Goal: Task Accomplishment & Management: Complete application form

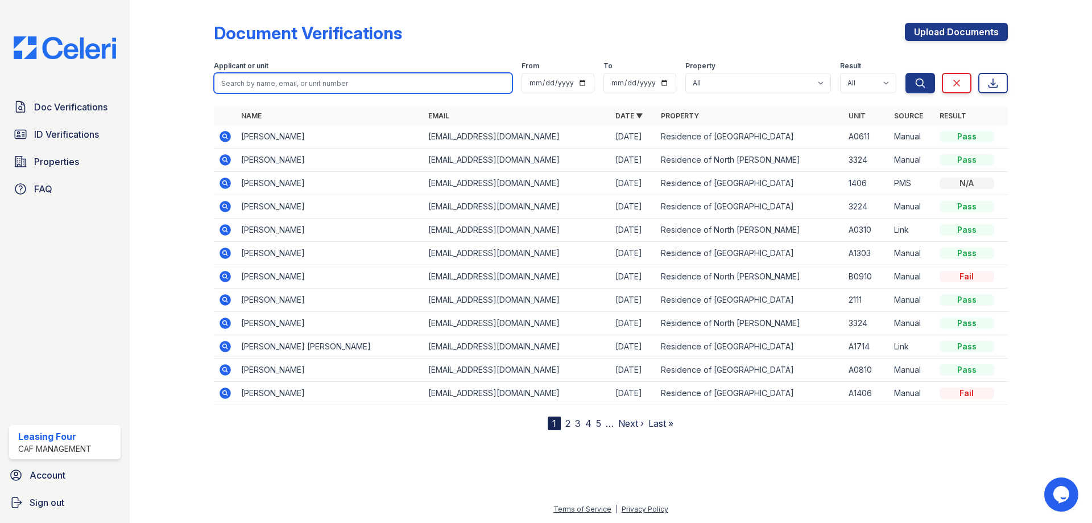
click at [305, 86] on input "search" at bounding box center [363, 83] width 298 height 20
type input "A"
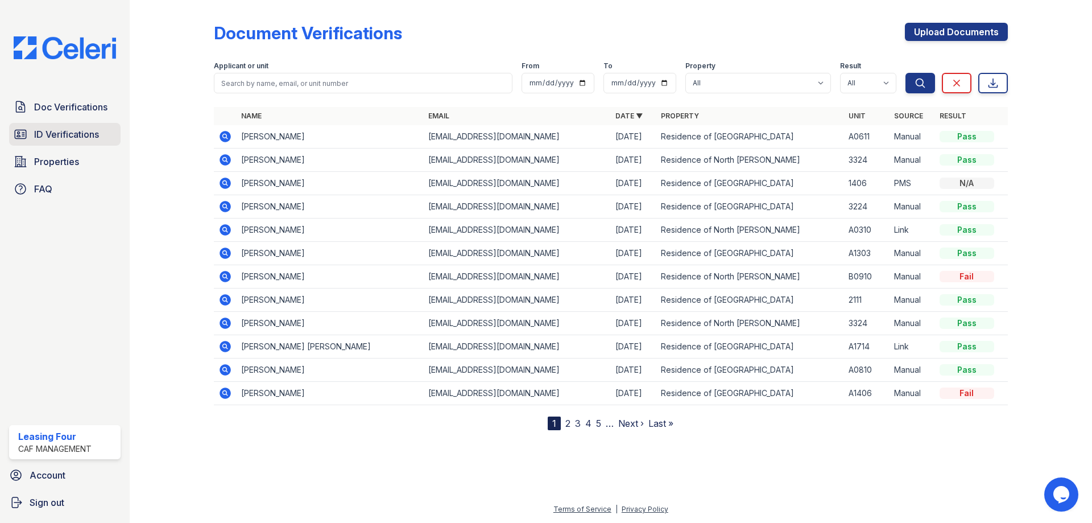
click at [95, 128] on span "ID Verifications" at bounding box center [66, 134] width 65 height 14
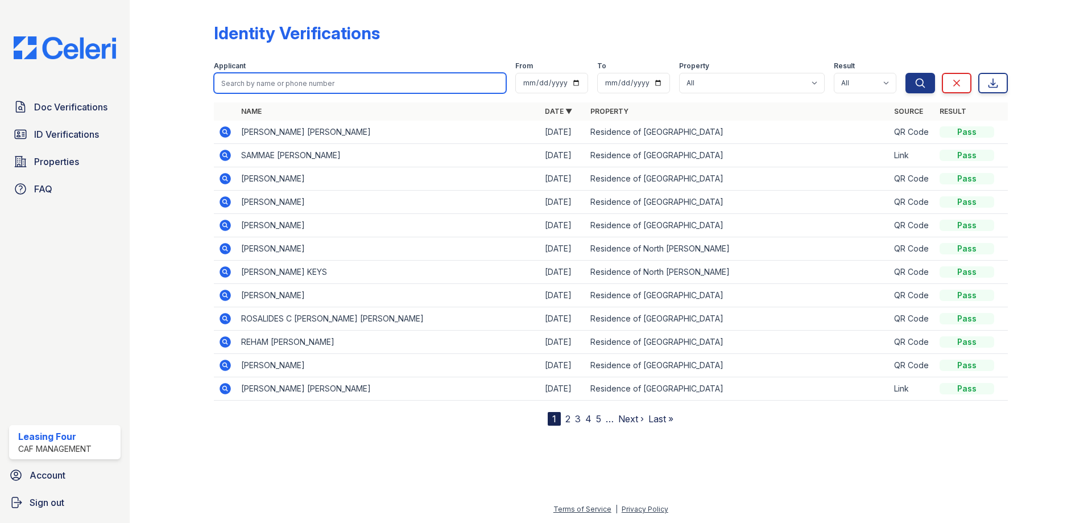
click at [274, 87] on input "search" at bounding box center [360, 83] width 292 height 20
type input "ANDRES SOLANTE"
click at [905, 73] on button "Search" at bounding box center [920, 83] width 30 height 20
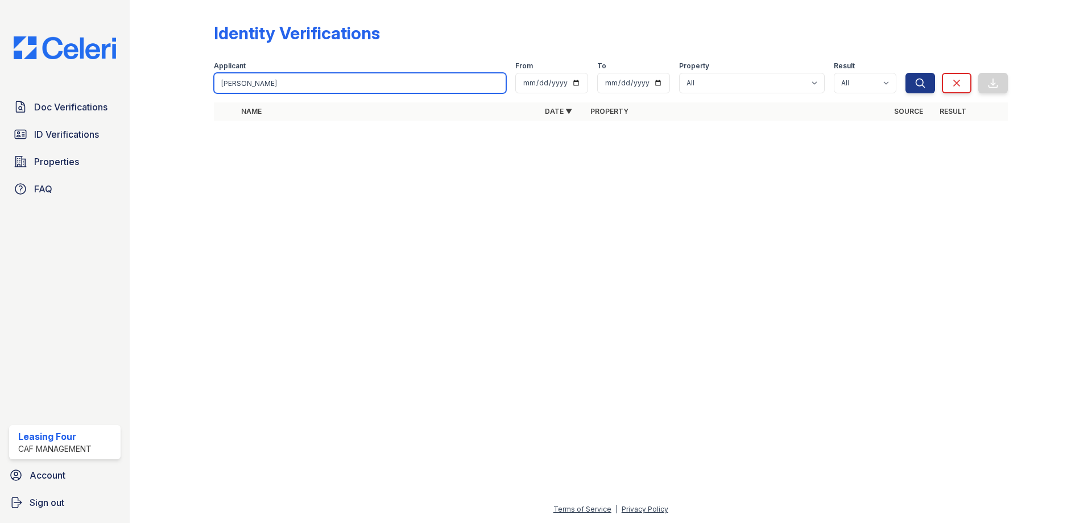
click at [296, 84] on input "ANDRES SOLANTE" at bounding box center [360, 83] width 292 height 20
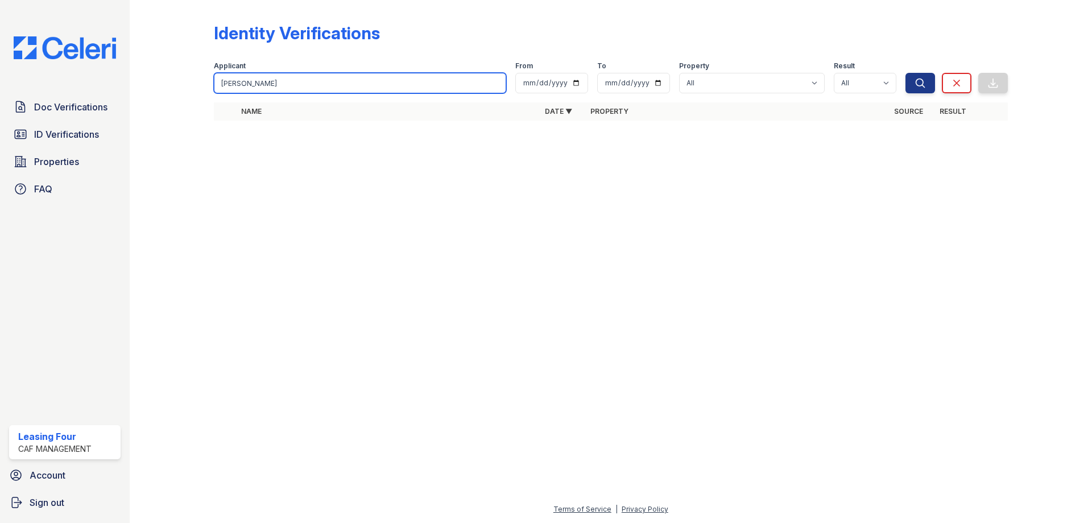
click at [296, 84] on input "ANDRES SOLANTE" at bounding box center [360, 83] width 292 height 20
click at [287, 80] on input "ANDRES SOLANTE" at bounding box center [360, 83] width 292 height 20
click at [284, 84] on input "ANDRES SOLANTE" at bounding box center [360, 83] width 292 height 20
type input "[PERSON_NAME]"
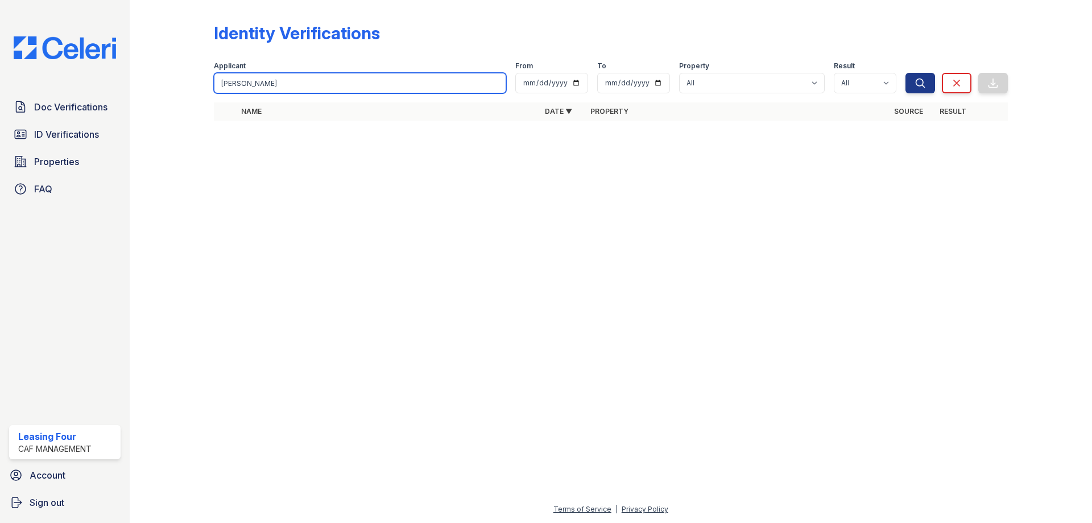
click at [905, 73] on button "Search" at bounding box center [920, 83] width 30 height 20
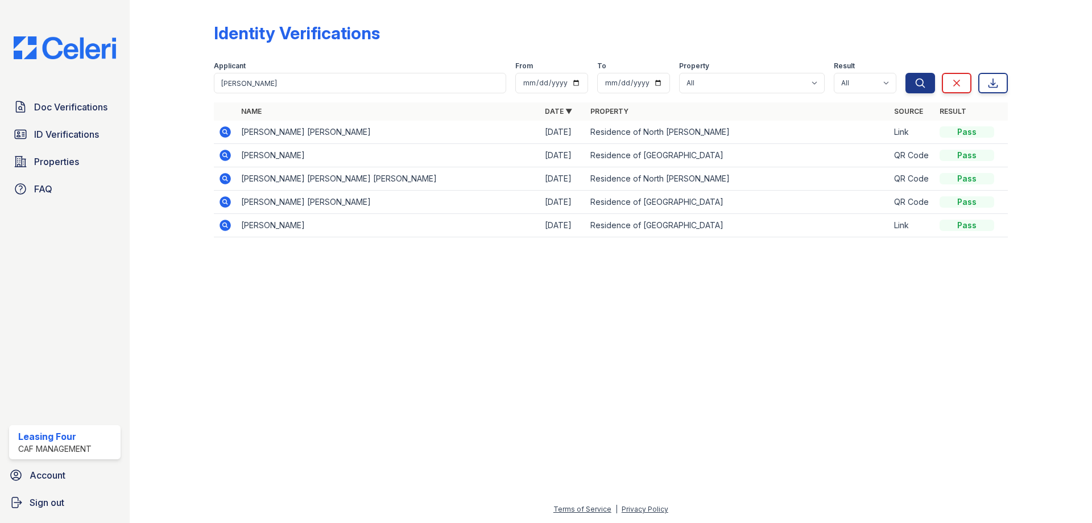
click at [221, 133] on icon at bounding box center [224, 131] width 11 height 11
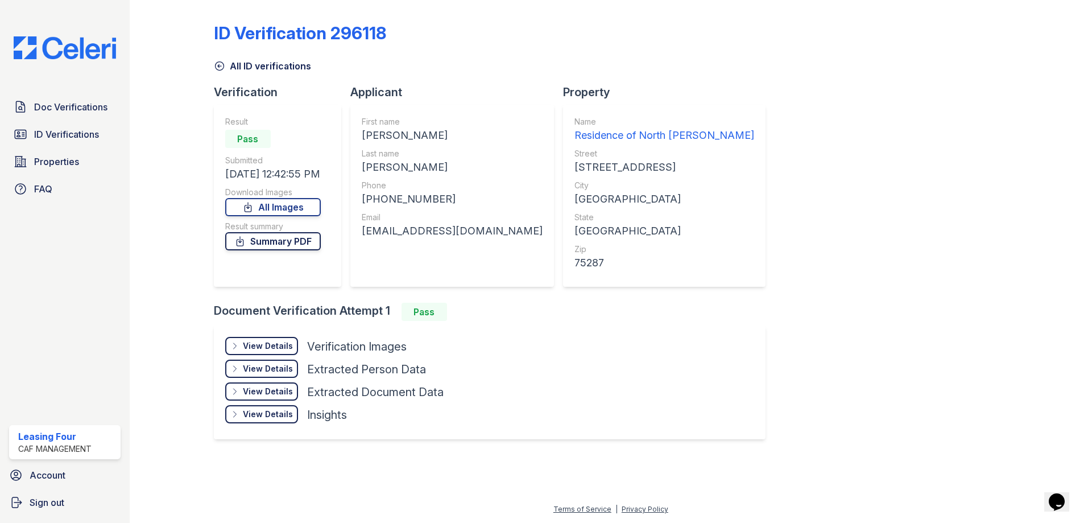
click at [258, 242] on link "Summary PDF" at bounding box center [273, 241] width 96 height 18
click at [282, 342] on div "View Details" at bounding box center [268, 345] width 50 height 11
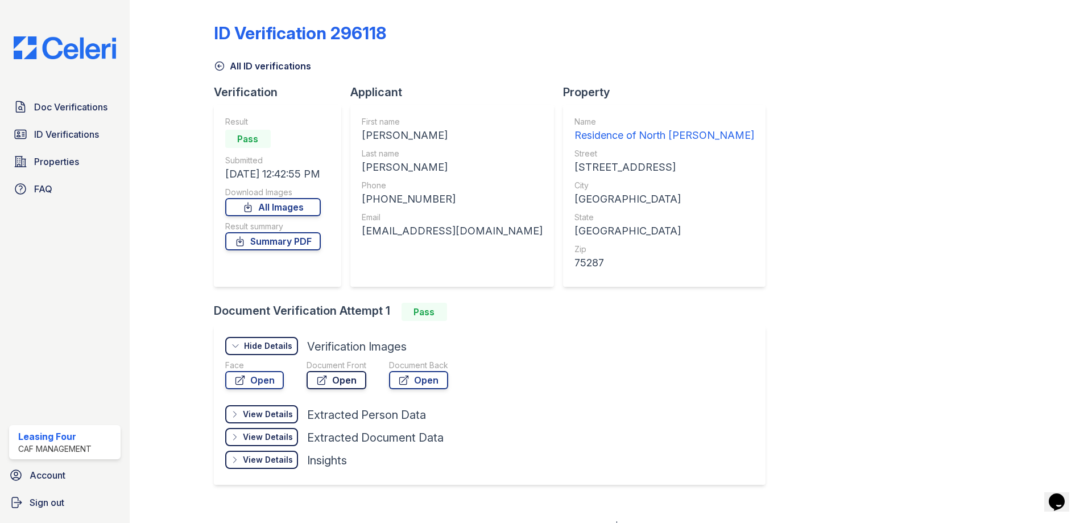
click at [349, 381] on link "Open" at bounding box center [336, 380] width 60 height 18
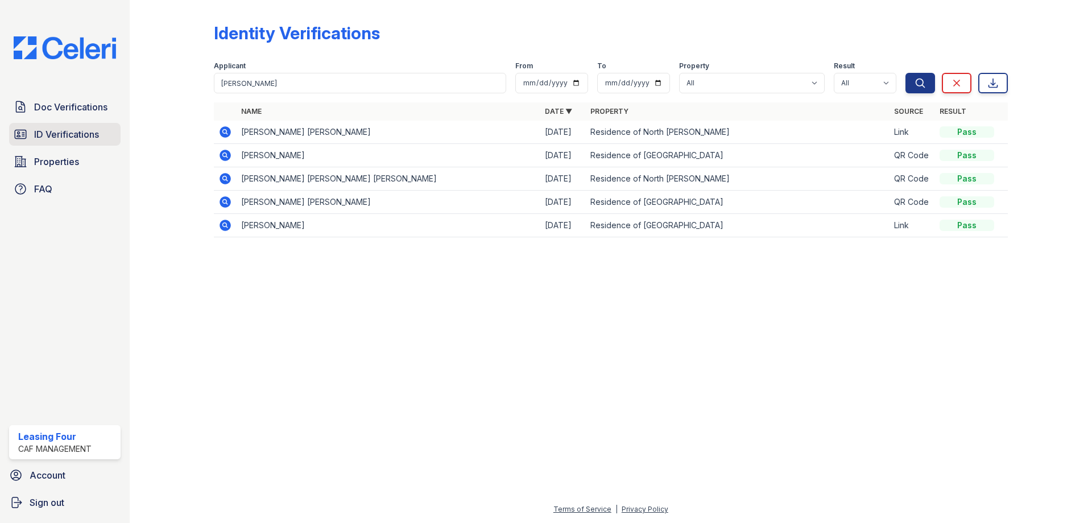
click at [65, 132] on span "ID Verifications" at bounding box center [66, 134] width 65 height 14
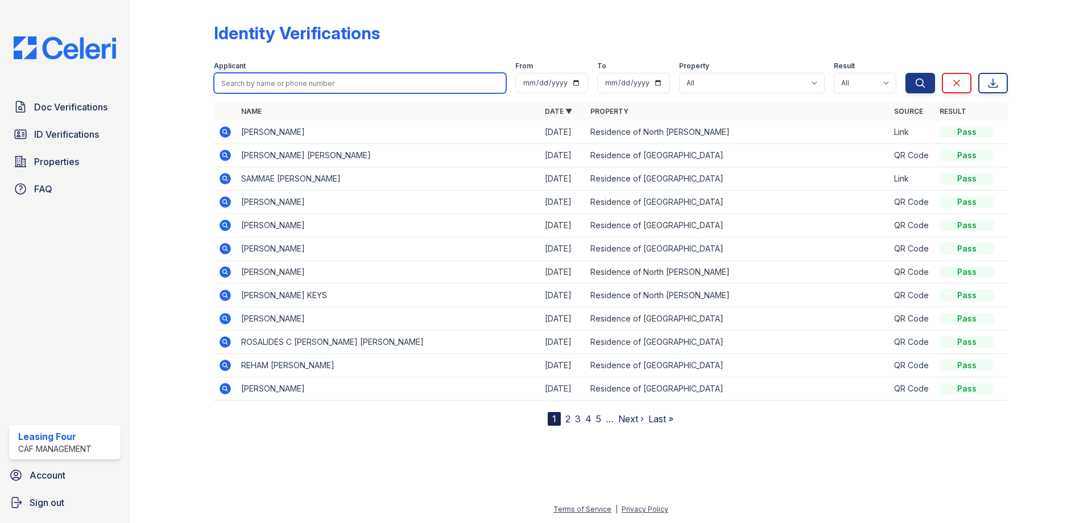
drag, startPoint x: 284, startPoint y: 78, endPoint x: 283, endPoint y: 69, distance: 9.8
click at [284, 78] on input "search" at bounding box center [360, 83] width 292 height 20
type input "[PERSON_NAME]"
click at [905, 73] on button "Search" at bounding box center [920, 83] width 30 height 20
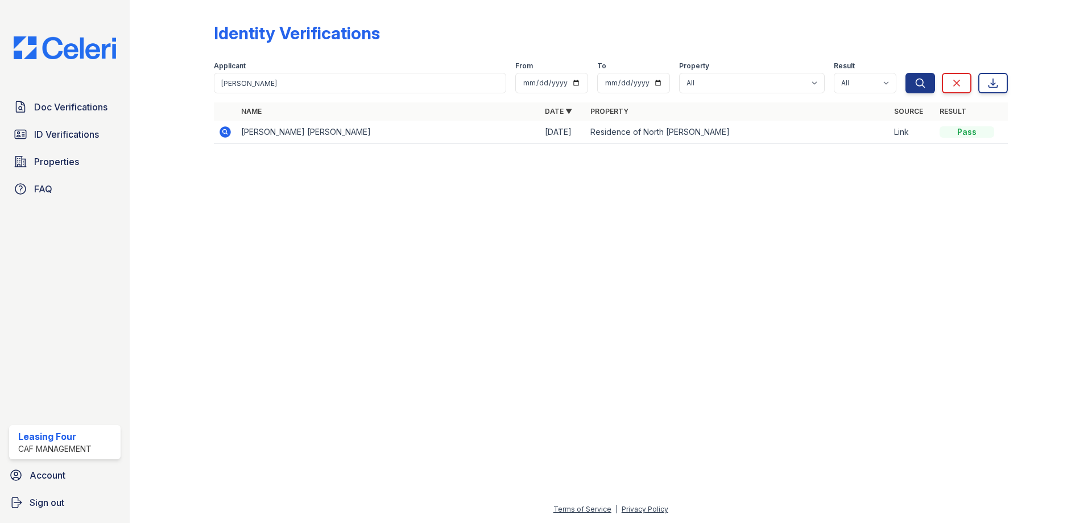
click at [225, 135] on icon at bounding box center [224, 131] width 11 height 11
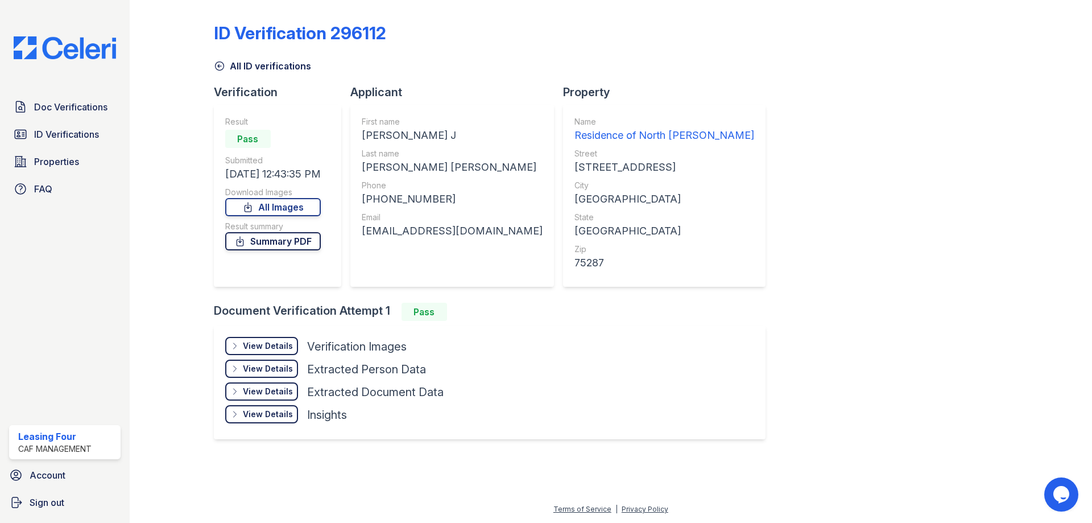
click at [276, 243] on link "Summary PDF" at bounding box center [273, 241] width 96 height 18
click at [255, 338] on div "View Details Details" at bounding box center [261, 346] width 73 height 18
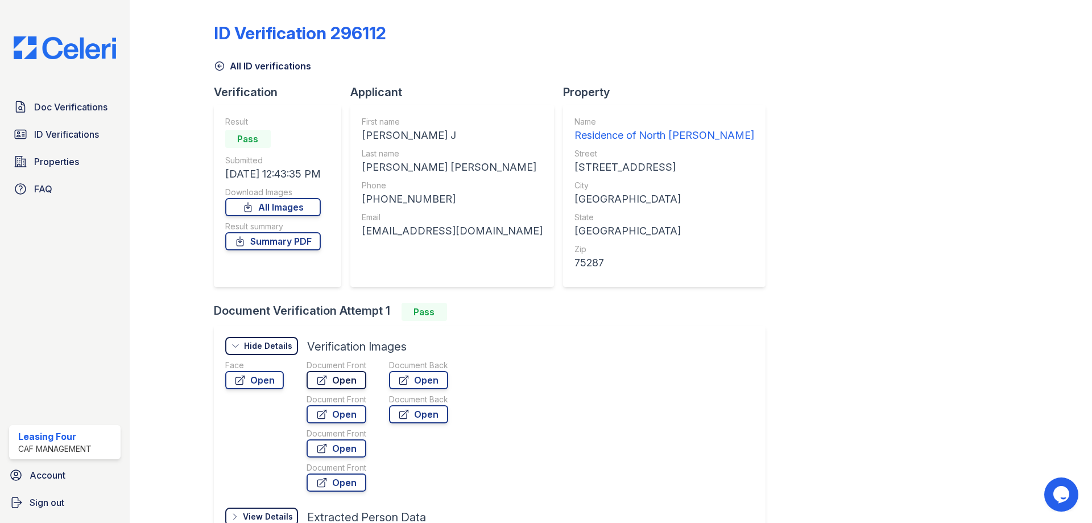
click at [332, 381] on link "Open" at bounding box center [336, 380] width 60 height 18
click at [60, 110] on span "Doc Verifications" at bounding box center [70, 107] width 73 height 14
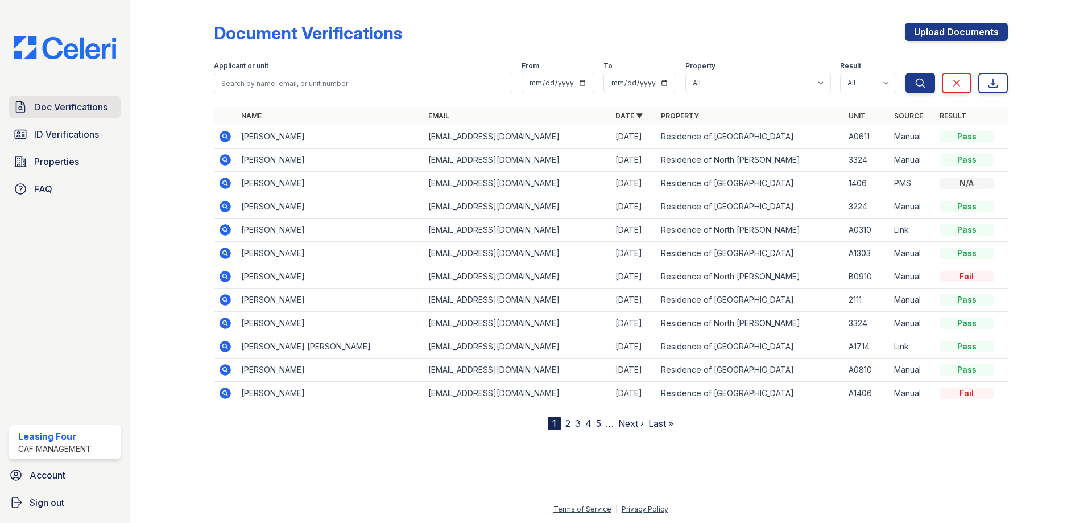
click at [50, 97] on link "Doc Verifications" at bounding box center [64, 107] width 111 height 23
click at [43, 106] on span "Doc Verifications" at bounding box center [70, 107] width 73 height 14
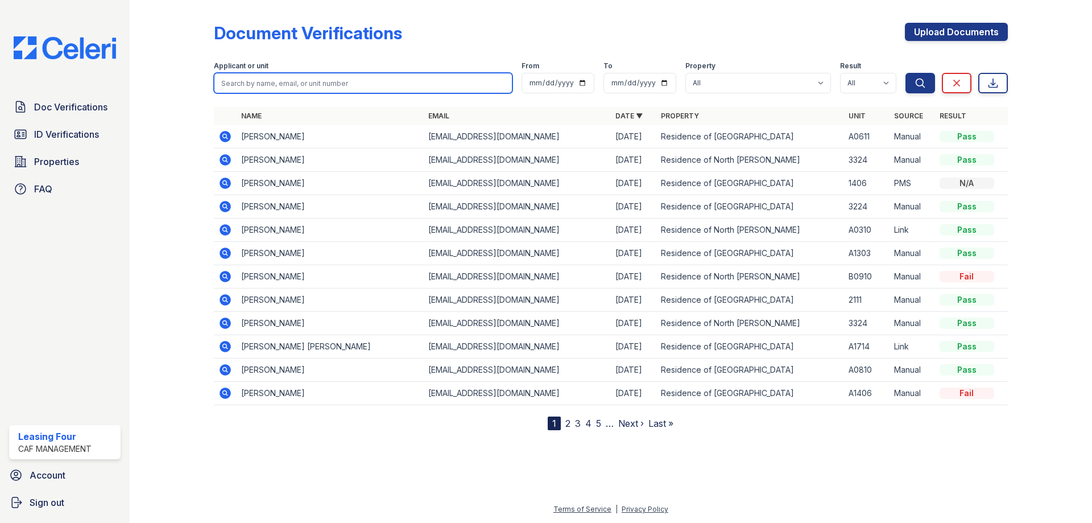
drag, startPoint x: 289, startPoint y: 79, endPoint x: 289, endPoint y: 93, distance: 13.6
click at [289, 79] on input "search" at bounding box center [363, 83] width 298 height 20
type input "Andres"
click at [905, 73] on button "Search" at bounding box center [920, 83] width 30 height 20
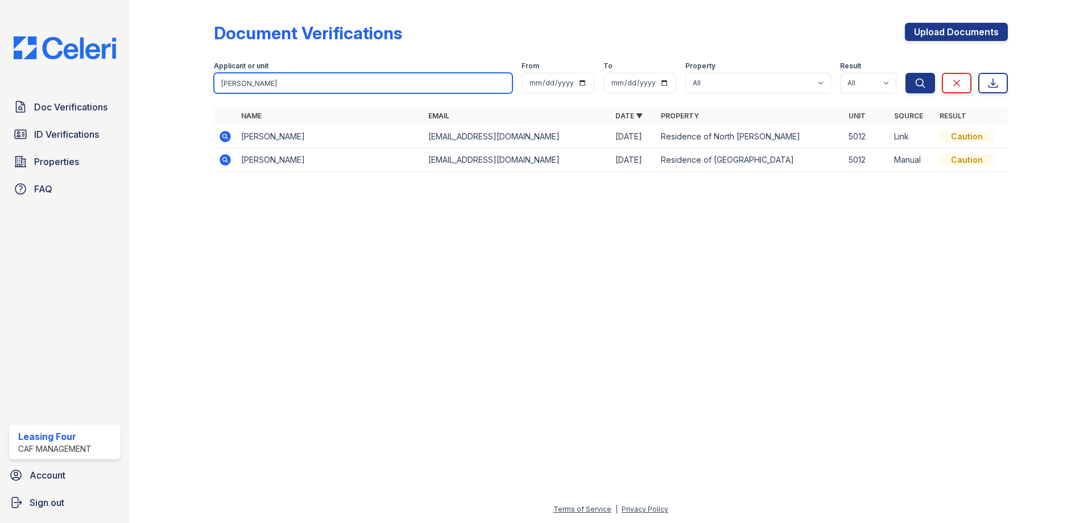
click at [252, 78] on input "Andres" at bounding box center [363, 83] width 298 height 20
click at [252, 78] on input "[PERSON_NAME]" at bounding box center [363, 83] width 298 height 20
type input "[PERSON_NAME]"
click at [905, 73] on button "Search" at bounding box center [920, 83] width 30 height 20
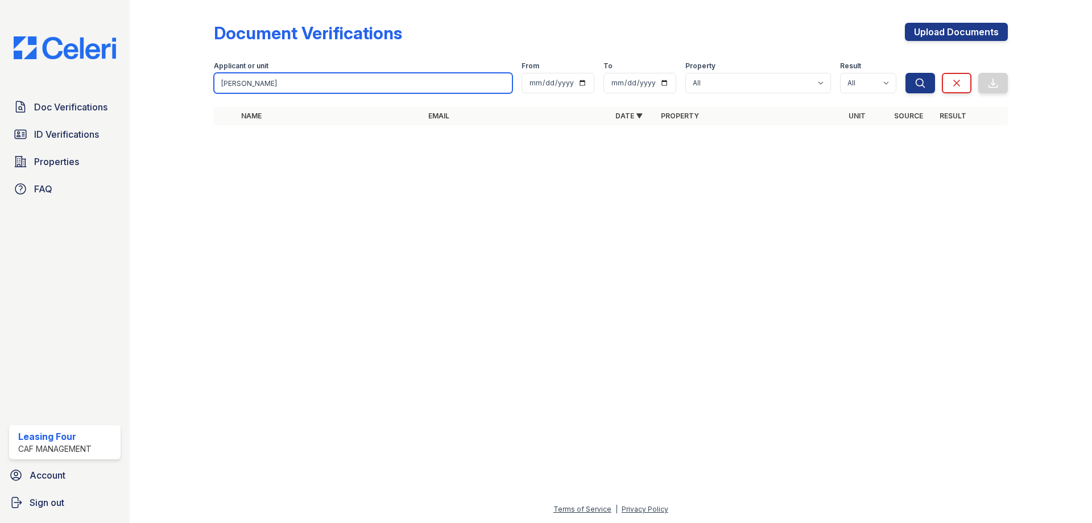
click at [255, 79] on input "[PERSON_NAME]" at bounding box center [363, 83] width 298 height 20
click at [255, 85] on input "[PERSON_NAME]" at bounding box center [363, 83] width 298 height 20
click at [496, 82] on input "[PERSON_NAME]" at bounding box center [363, 83] width 298 height 20
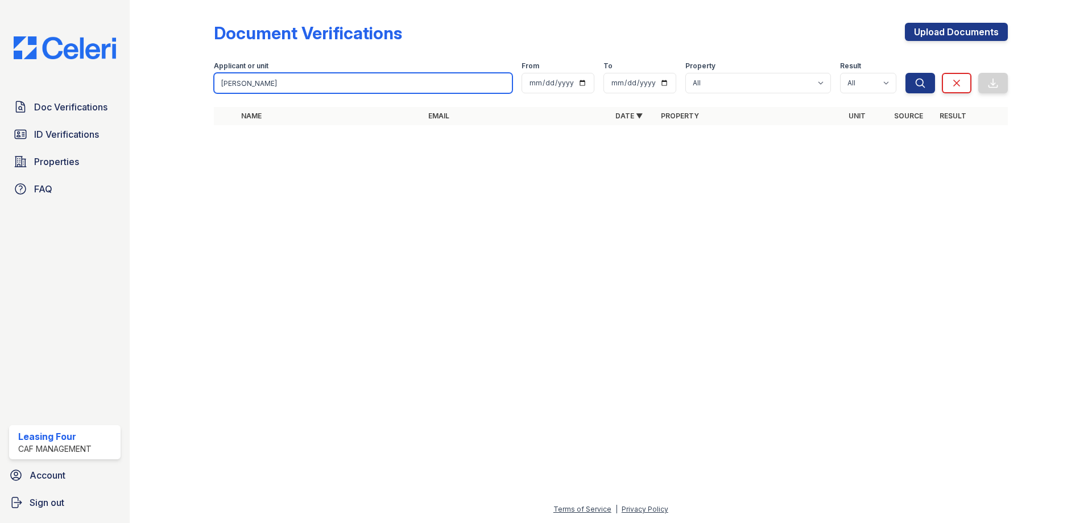
click at [503, 82] on input "[PERSON_NAME]" at bounding box center [363, 83] width 298 height 20
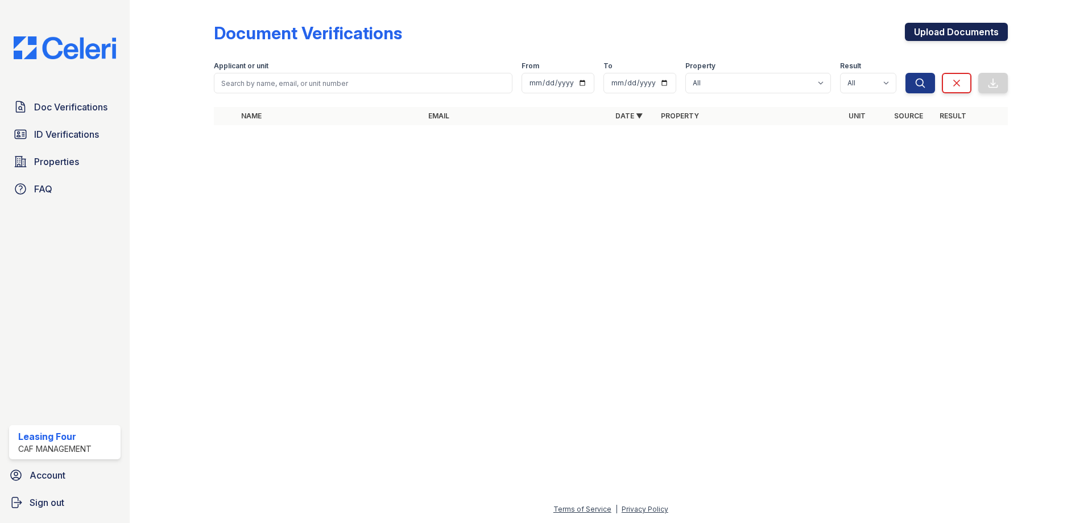
click at [940, 32] on link "Upload Documents" at bounding box center [956, 32] width 103 height 18
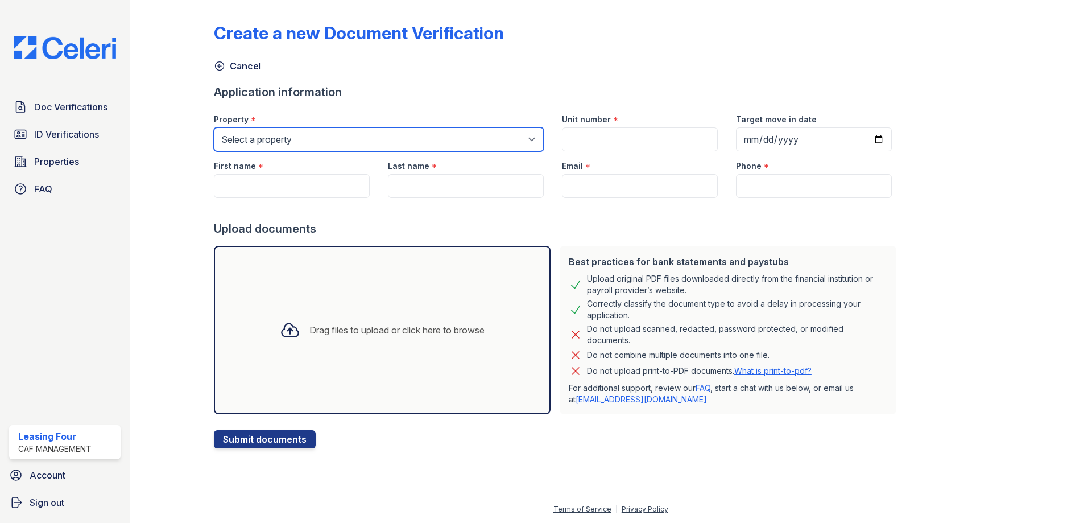
click at [278, 138] on select "Select a property Residence of [GEOGRAPHIC_DATA] of [GEOGRAPHIC_DATA][PERSON_NA…" at bounding box center [379, 139] width 330 height 24
select select "4593"
click at [214, 127] on select "Select a property Residence of [GEOGRAPHIC_DATA] of [GEOGRAPHIC_DATA][PERSON_NA…" at bounding box center [379, 139] width 330 height 24
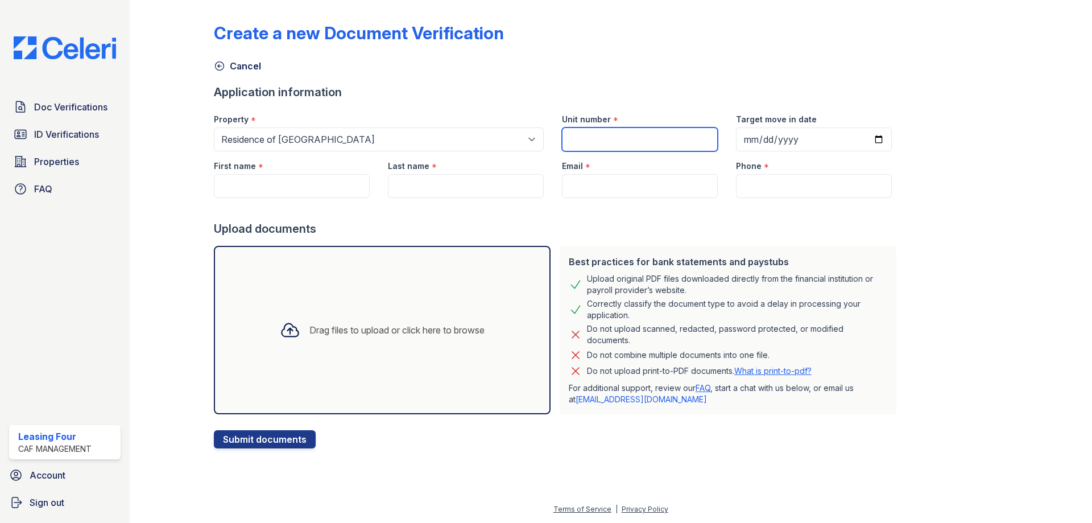
click at [585, 140] on input "Unit number" at bounding box center [640, 139] width 156 height 24
type input "826"
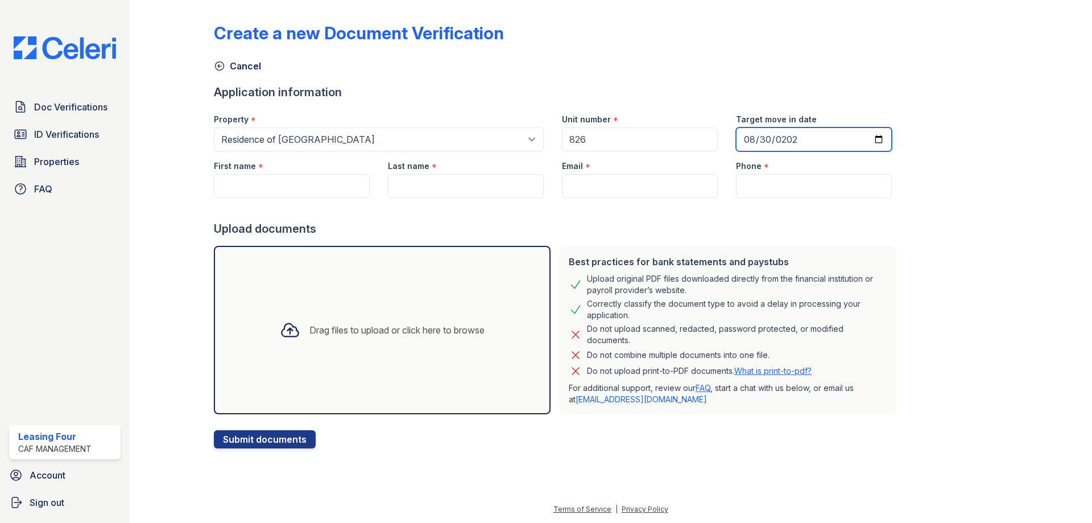
type input "[DATE]"
click at [214, 430] on button "Submit documents" at bounding box center [265, 439] width 102 height 18
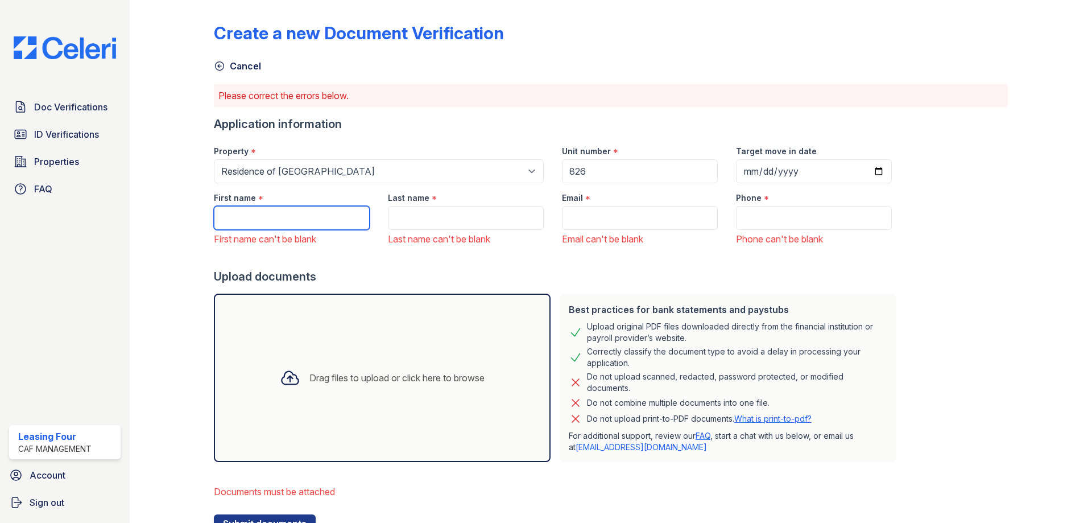
drag, startPoint x: 320, startPoint y: 215, endPoint x: 333, endPoint y: 202, distance: 18.5
click at [320, 215] on input "First name" at bounding box center [292, 218] width 156 height 24
type input "[PERSON_NAME]"
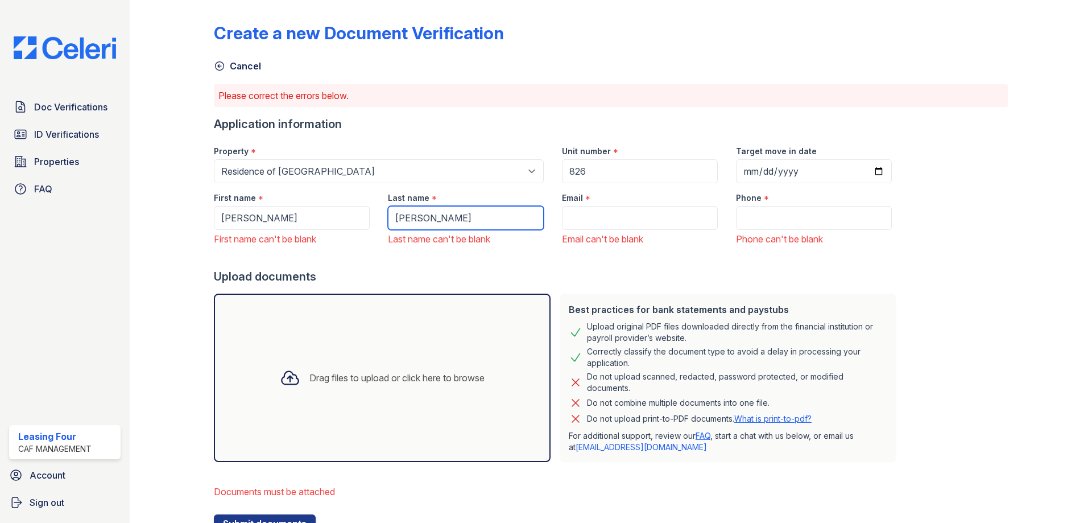
type input "[PERSON_NAME]"
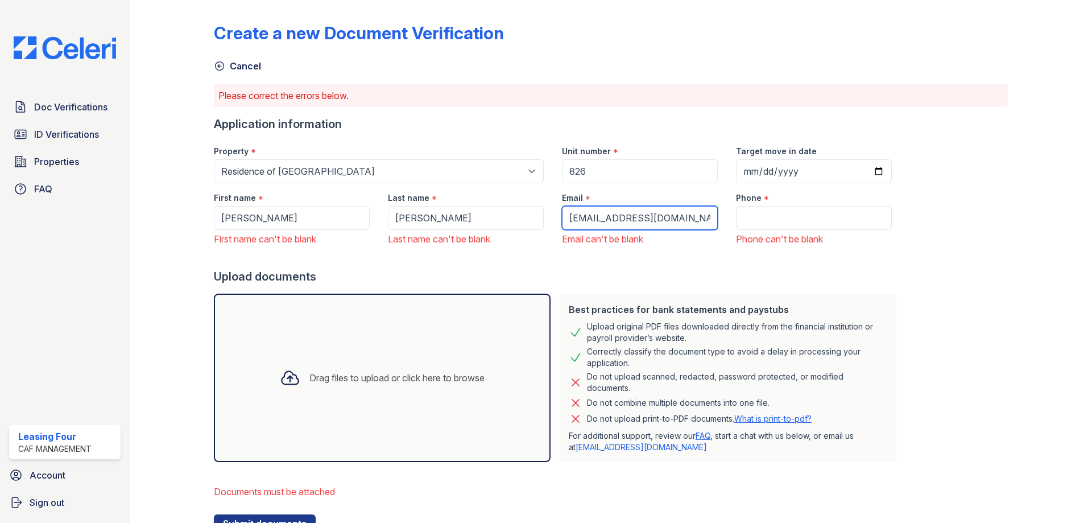
type input "[EMAIL_ADDRESS][DOMAIN_NAME]"
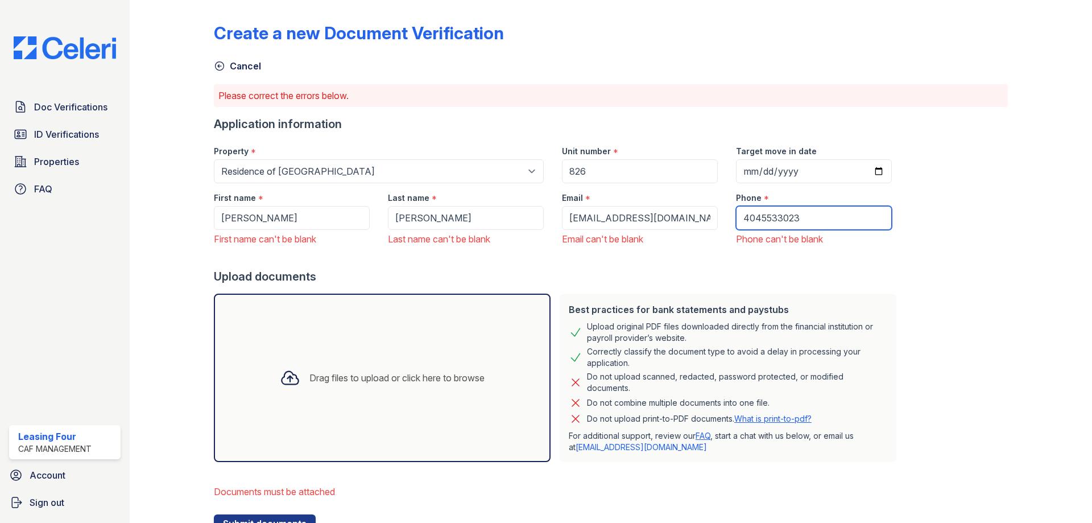
type input "4045533023"
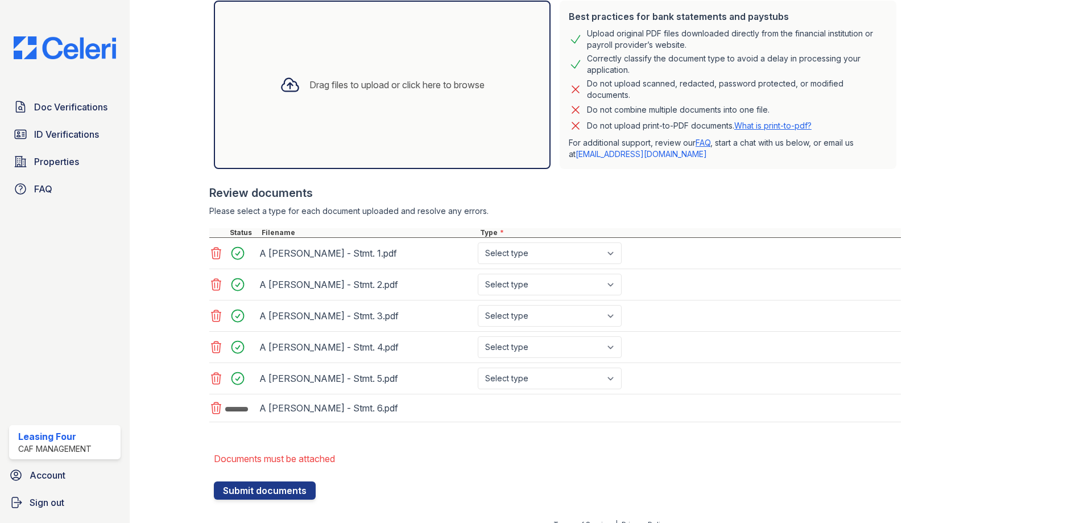
scroll to position [297, 0]
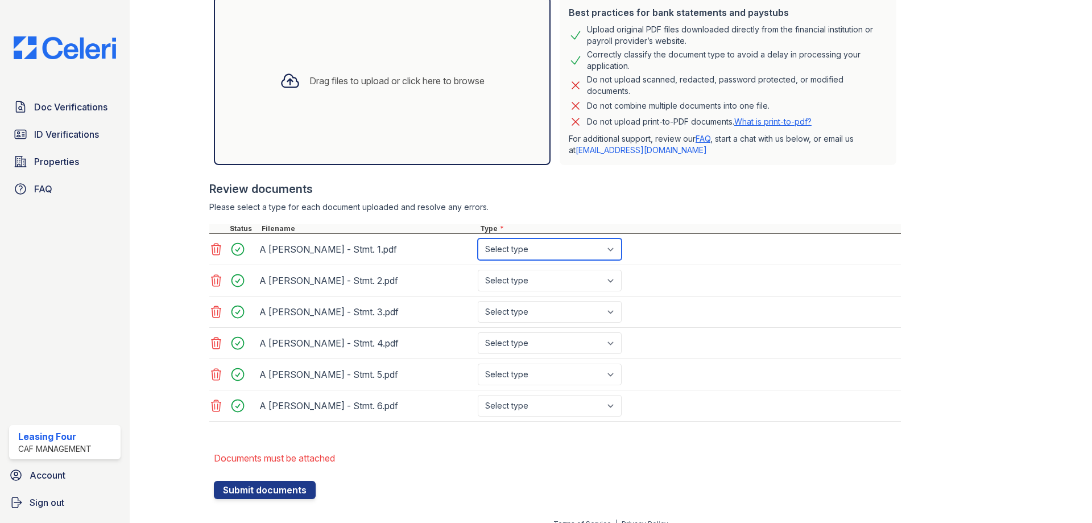
click at [561, 246] on select "Select type Paystub Bank Statement Offer Letter Tax Documents Benefit Award Let…" at bounding box center [550, 249] width 144 height 22
select select "bank_statement"
click at [478, 238] on select "Select type Paystub Bank Statement Offer Letter Tax Documents Benefit Award Let…" at bounding box center [550, 249] width 144 height 22
click at [539, 290] on select "Select type Paystub Bank Statement Offer Letter Tax Documents Benefit Award Let…" at bounding box center [550, 280] width 144 height 22
select select "bank_statement"
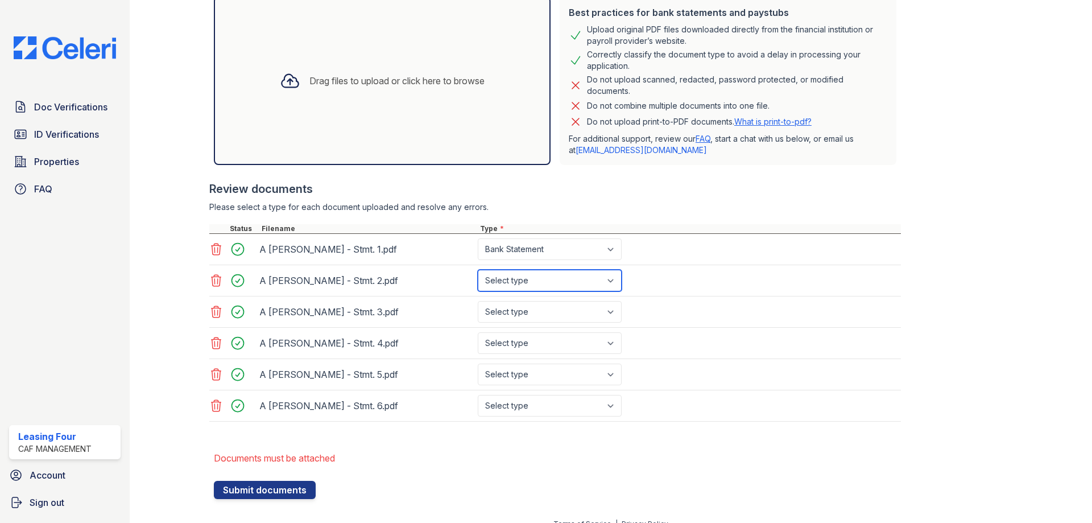
click at [478, 269] on select "Select type Paystub Bank Statement Offer Letter Tax Documents Benefit Award Let…" at bounding box center [550, 280] width 144 height 22
click at [538, 314] on select "Select type Paystub Bank Statement Offer Letter Tax Documents Benefit Award Let…" at bounding box center [550, 312] width 144 height 22
select select "bank_statement"
click at [478, 301] on select "Select type Paystub Bank Statement Offer Letter Tax Documents Benefit Award Let…" at bounding box center [550, 312] width 144 height 22
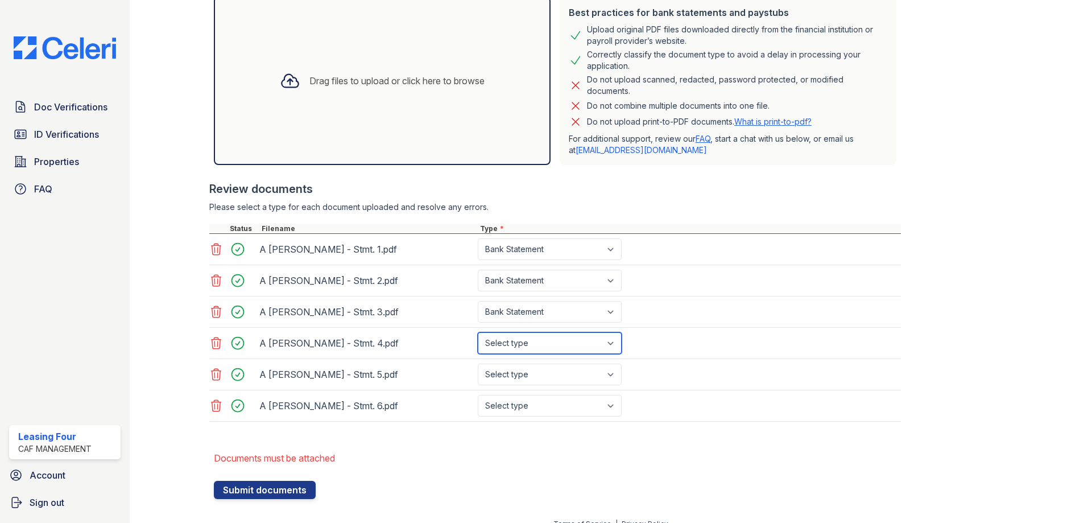
drag, startPoint x: 538, startPoint y: 344, endPoint x: 540, endPoint y: 351, distance: 6.9
click at [538, 344] on select "Select type Paystub Bank Statement Offer Letter Tax Documents Benefit Award Let…" at bounding box center [550, 343] width 144 height 22
select select "bank_statement"
click at [478, 332] on select "Select type Paystub Bank Statement Offer Letter Tax Documents Benefit Award Let…" at bounding box center [550, 343] width 144 height 22
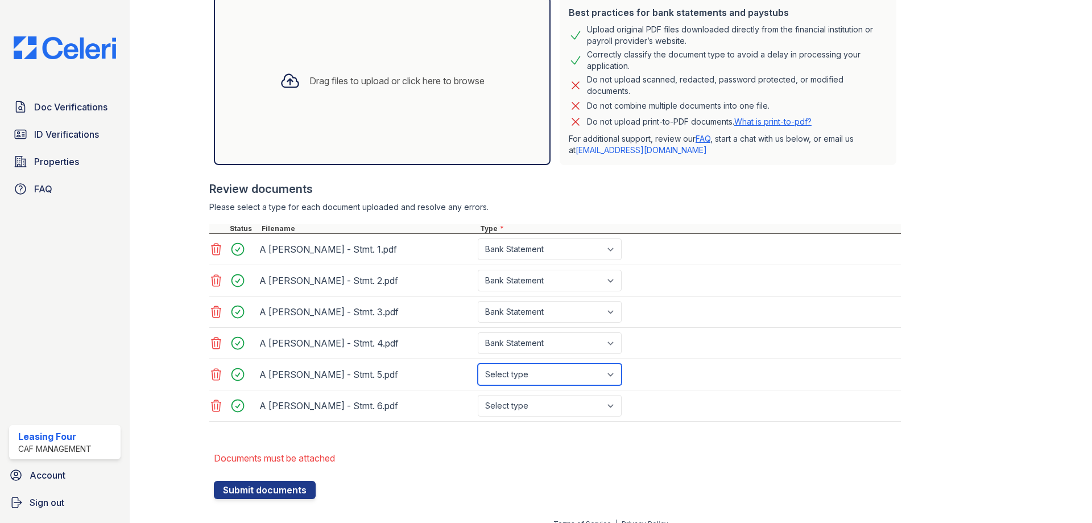
click at [538, 378] on select "Select type Paystub Bank Statement Offer Letter Tax Documents Benefit Award Let…" at bounding box center [550, 374] width 144 height 22
select select "bank_statement"
click at [478, 363] on select "Select type Paystub Bank Statement Offer Letter Tax Documents Benefit Award Let…" at bounding box center [550, 374] width 144 height 22
click at [536, 409] on select "Select type Paystub Bank Statement Offer Letter Tax Documents Benefit Award Let…" at bounding box center [550, 406] width 144 height 22
select select "bank_statement"
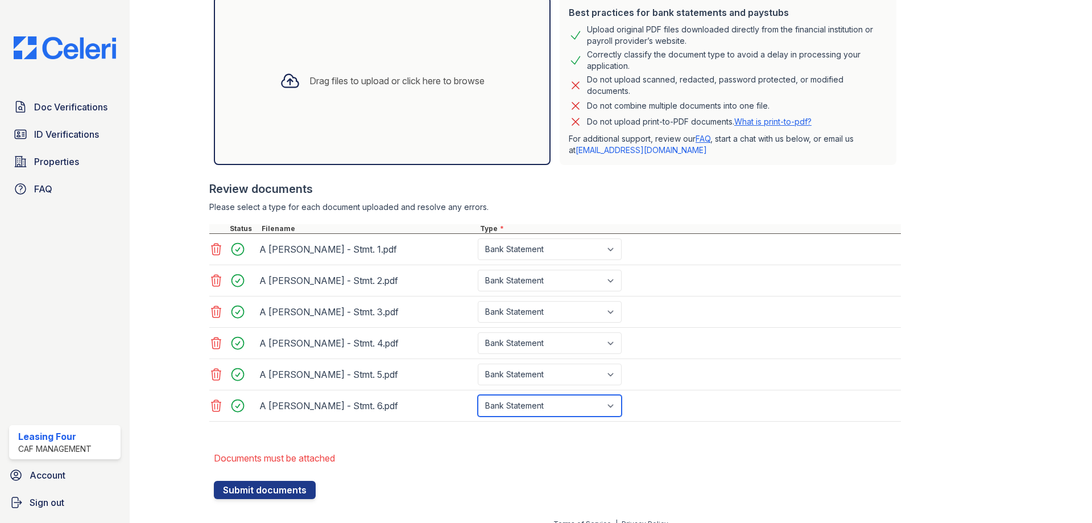
click at [478, 395] on select "Select type Paystub Bank Statement Offer Letter Tax Documents Benefit Award Let…" at bounding box center [550, 406] width 144 height 22
click at [276, 487] on button "Submit documents" at bounding box center [265, 489] width 102 height 18
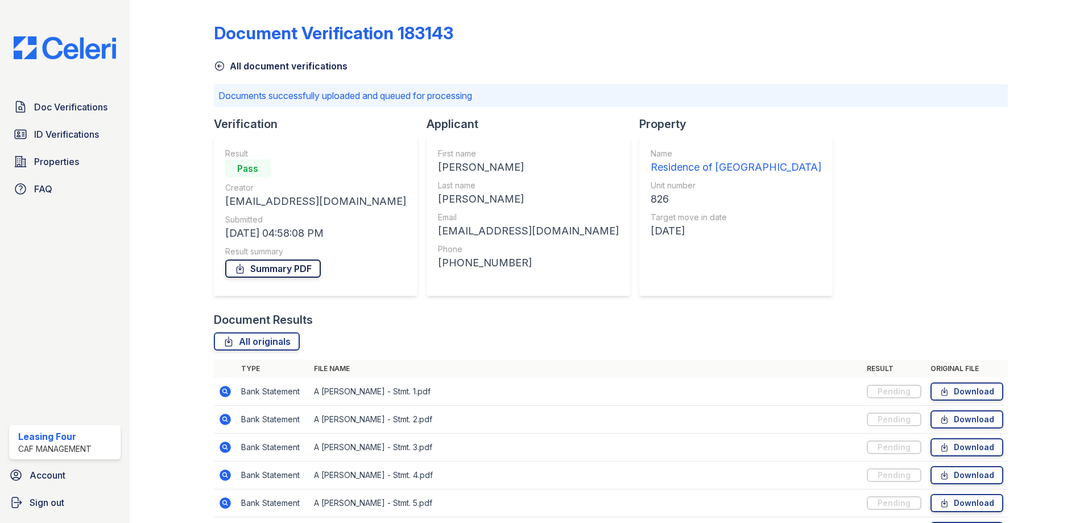
click at [276, 266] on link "Summary PDF" at bounding box center [273, 268] width 96 height 18
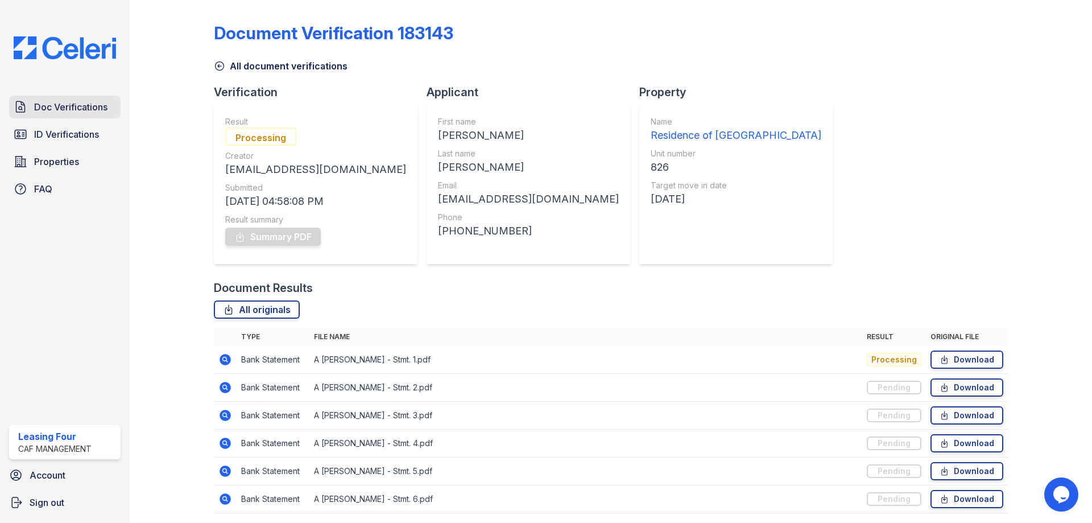
click at [90, 112] on span "Doc Verifications" at bounding box center [70, 107] width 73 height 14
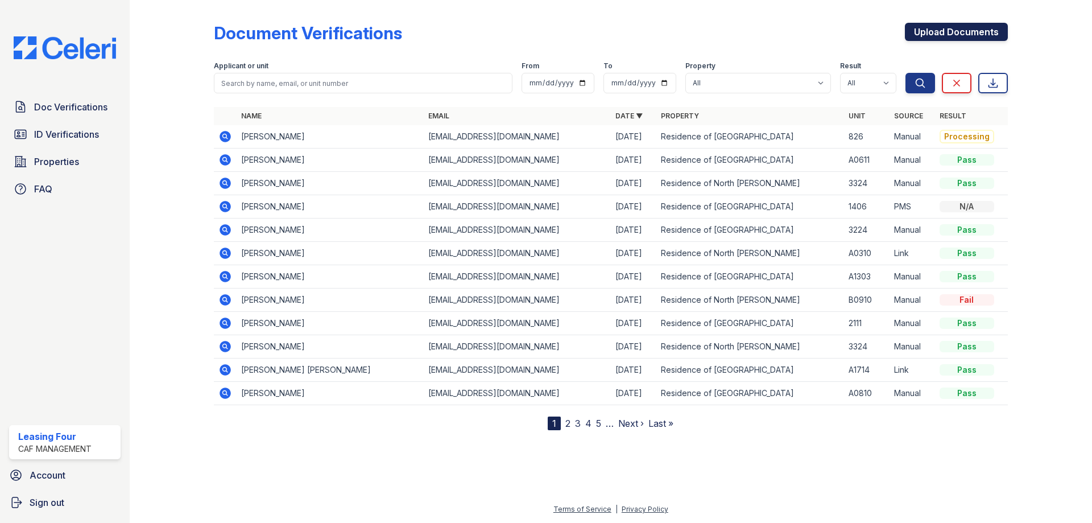
click at [961, 34] on link "Upload Documents" at bounding box center [956, 32] width 103 height 18
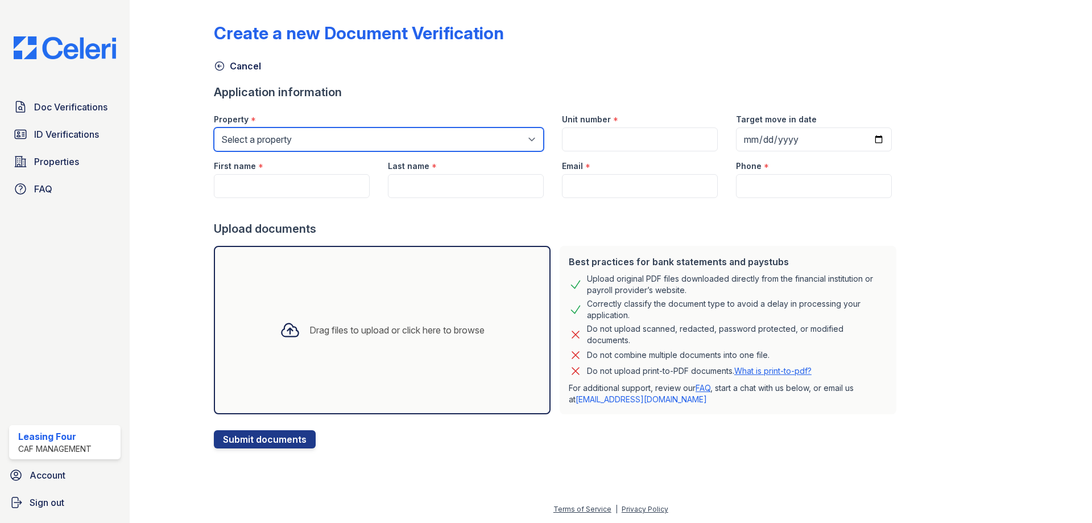
click at [355, 143] on select "Select a property Residence of [GEOGRAPHIC_DATA] of [GEOGRAPHIC_DATA][PERSON_NA…" at bounding box center [379, 139] width 330 height 24
select select "4593"
click at [214, 127] on select "Select a property Residence of [GEOGRAPHIC_DATA] of [GEOGRAPHIC_DATA][PERSON_NA…" at bounding box center [379, 139] width 330 height 24
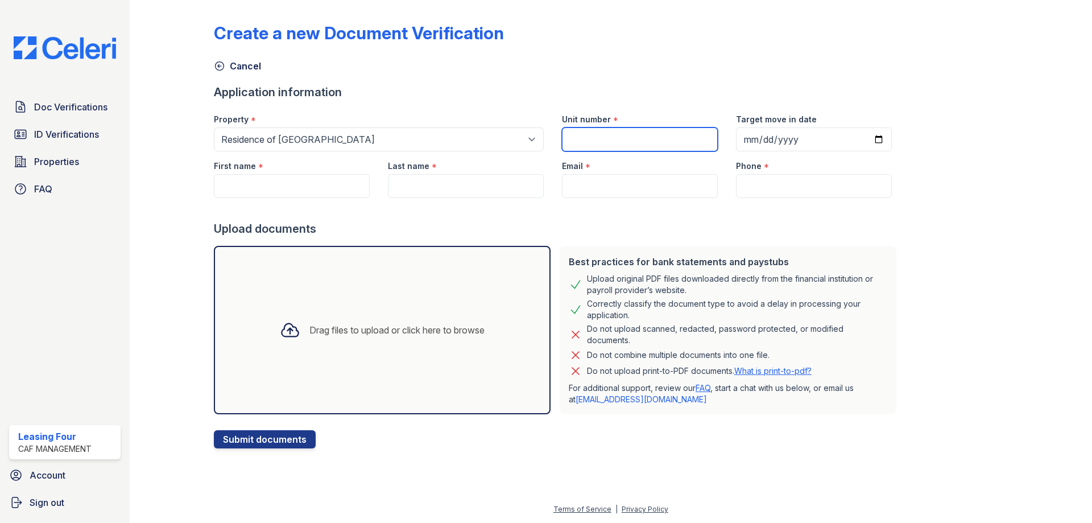
click at [599, 134] on input "Unit number" at bounding box center [640, 139] width 156 height 24
type input "826"
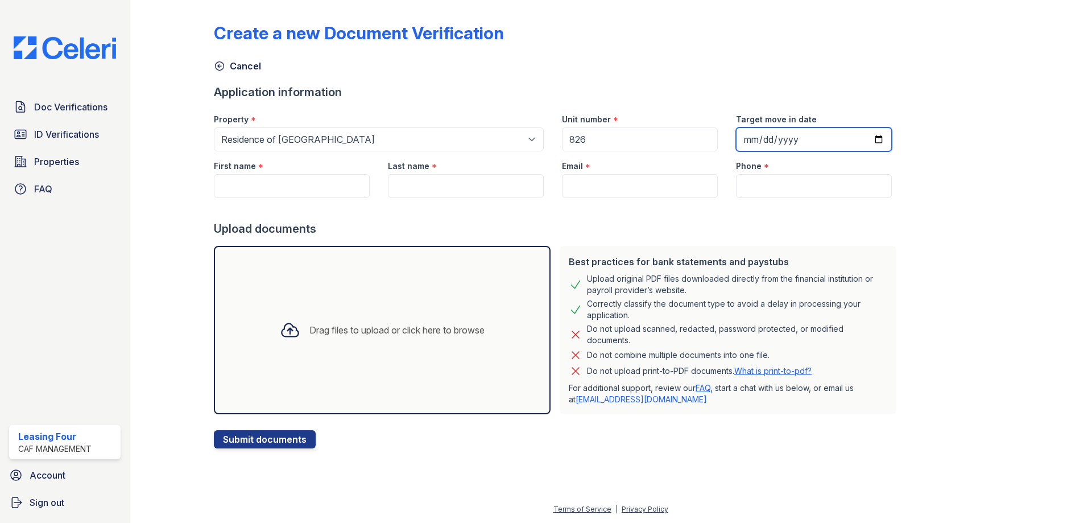
click at [738, 137] on input "Target move in date" at bounding box center [814, 139] width 156 height 24
click at [757, 134] on input "Target move in date" at bounding box center [814, 139] width 156 height 24
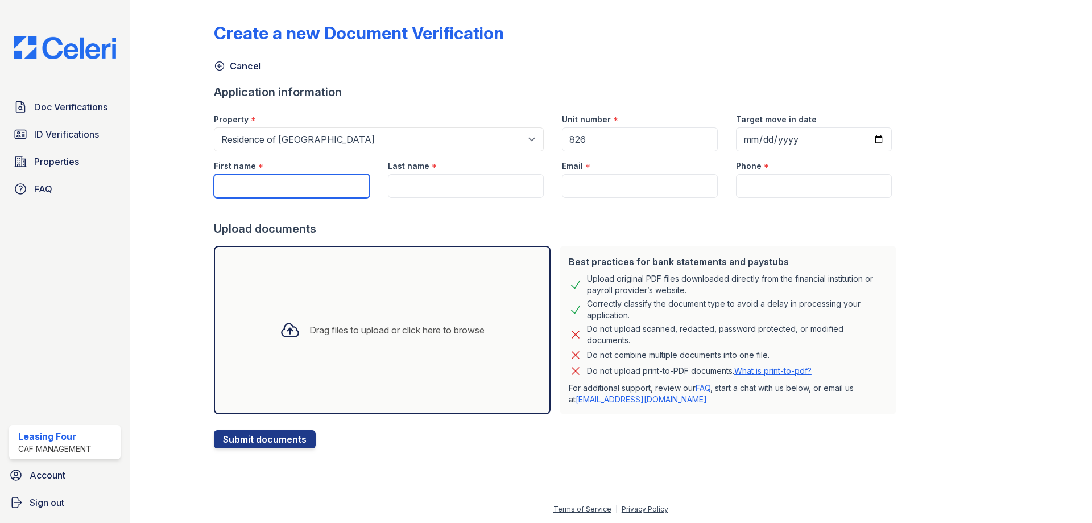
drag, startPoint x: 327, startPoint y: 186, endPoint x: 301, endPoint y: 172, distance: 29.5
click at [327, 186] on input "First name" at bounding box center [292, 186] width 156 height 24
type input "[PERSON_NAME]"
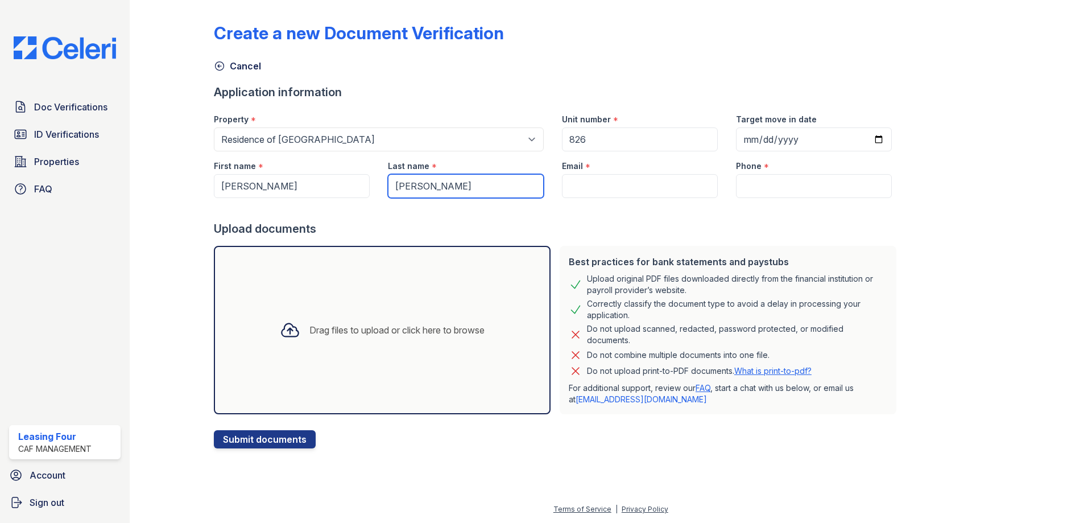
type input "[PERSON_NAME]"
click at [614, 168] on div "Email *" at bounding box center [640, 162] width 156 height 23
click at [612, 186] on input "Email" at bounding box center [640, 186] width 156 height 24
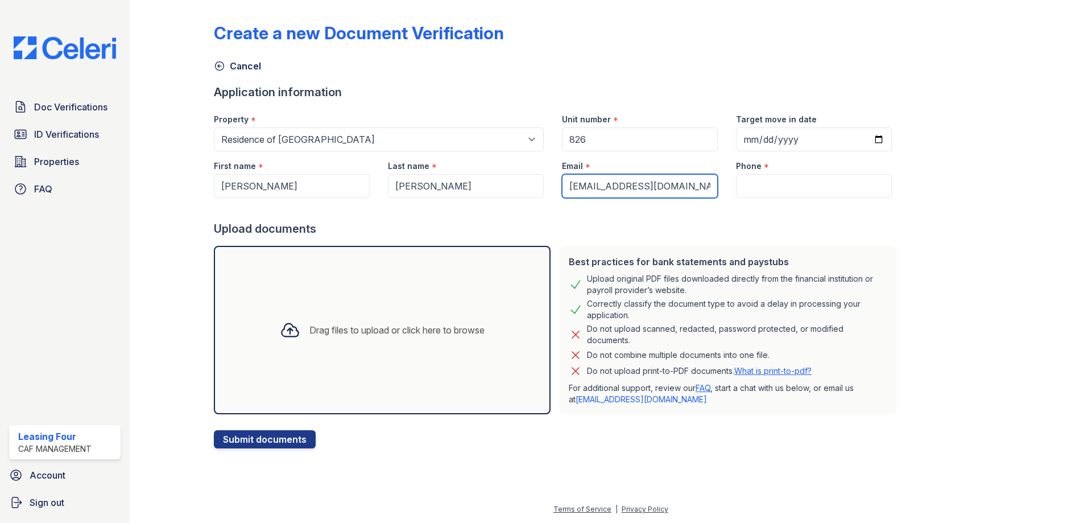
type input "[EMAIL_ADDRESS][DOMAIN_NAME]"
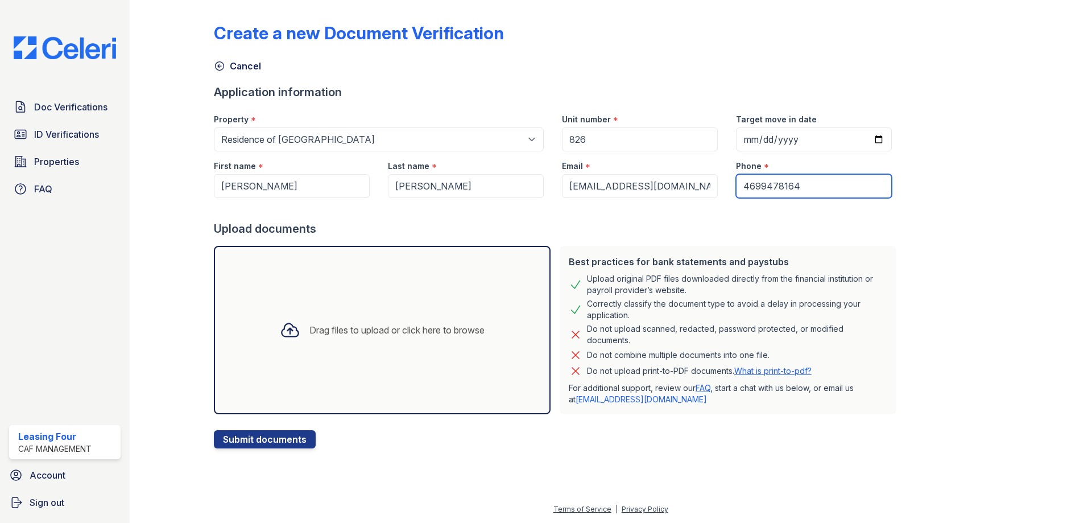
type input "4699478164"
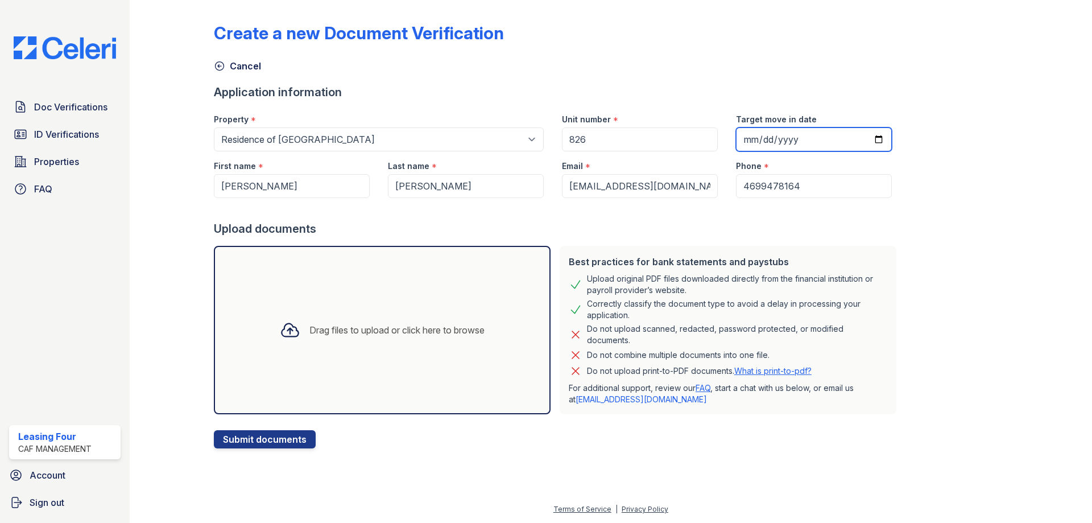
click at [740, 139] on input "Target move in date" at bounding box center [814, 139] width 156 height 24
type input "[DATE]"
click at [214, 430] on button "Submit documents" at bounding box center [265, 439] width 102 height 18
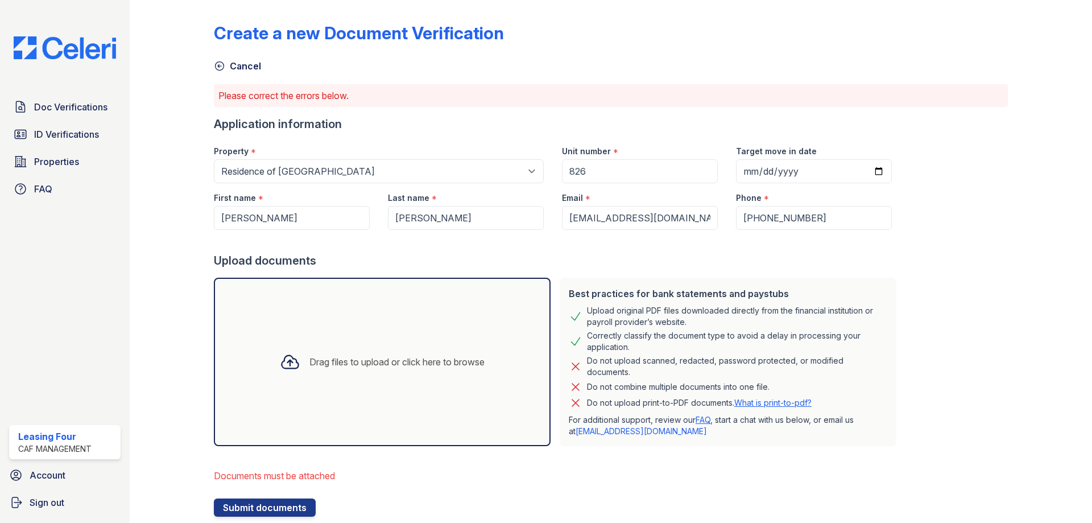
click at [482, 381] on div "Drag files to upload or click here to browse" at bounding box center [382, 361] width 337 height 168
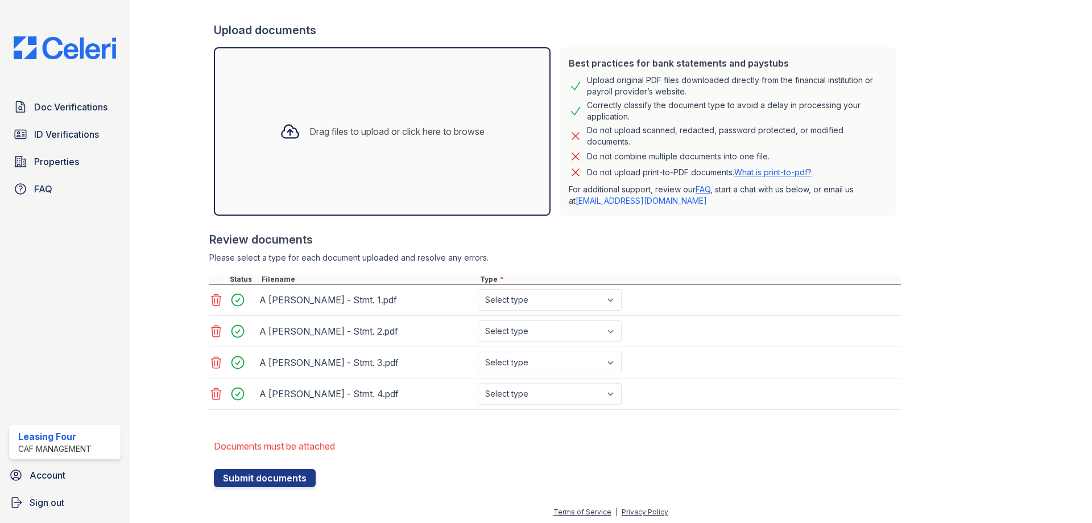
scroll to position [233, 0]
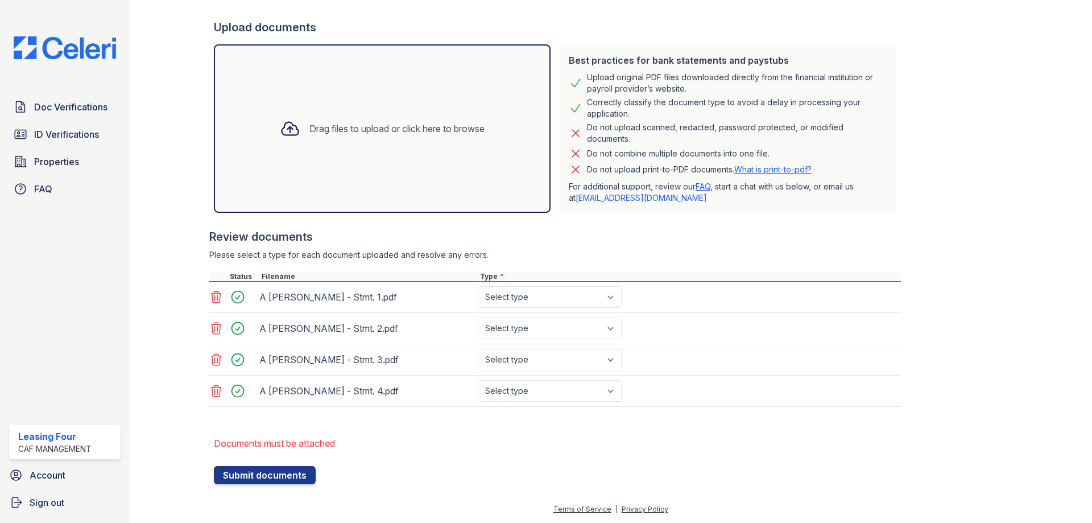
click at [542, 286] on div "A [PERSON_NAME] - Stmt. 1.pdf Select type Paystub Bank Statement Offer Letter T…" at bounding box center [554, 296] width 691 height 31
click at [532, 296] on select "Select type Paystub Bank Statement Offer Letter Tax Documents Benefit Award Let…" at bounding box center [550, 297] width 144 height 22
select select "bank_statement"
click at [478, 286] on select "Select type Paystub Bank Statement Offer Letter Tax Documents Benefit Award Let…" at bounding box center [550, 297] width 144 height 22
click at [529, 339] on div "A [PERSON_NAME] - Stmt. 2.pdf Select type Paystub Bank Statement Offer Letter T…" at bounding box center [554, 328] width 691 height 31
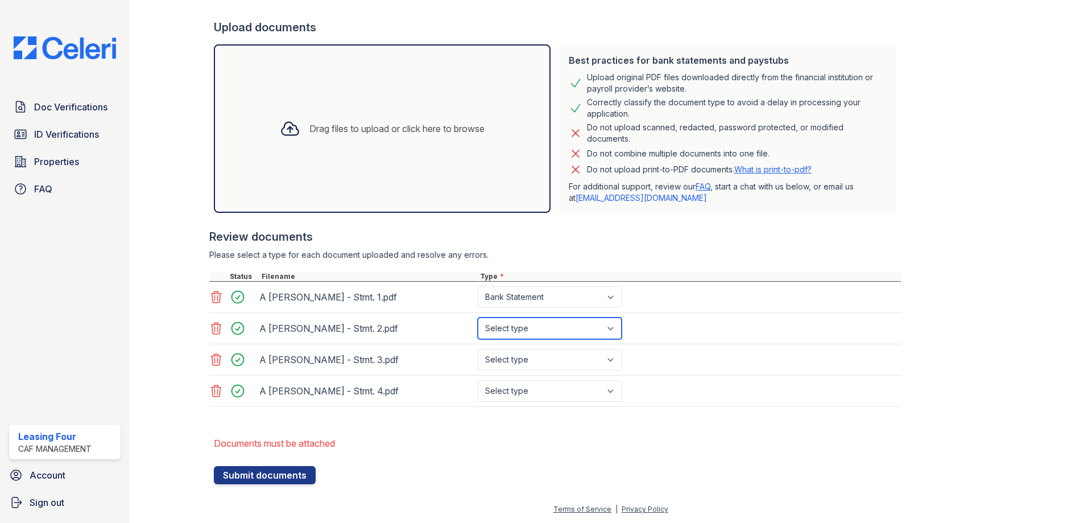
click at [529, 335] on select "Select type Paystub Bank Statement Offer Letter Tax Documents Benefit Award Let…" at bounding box center [550, 328] width 144 height 22
select select "bank_statement"
click at [478, 317] on select "Select type Paystub Bank Statement Offer Letter Tax Documents Benefit Award Let…" at bounding box center [550, 328] width 144 height 22
click at [530, 362] on select "Select type Paystub Bank Statement Offer Letter Tax Documents Benefit Award Let…" at bounding box center [550, 360] width 144 height 22
select select "bank_statement"
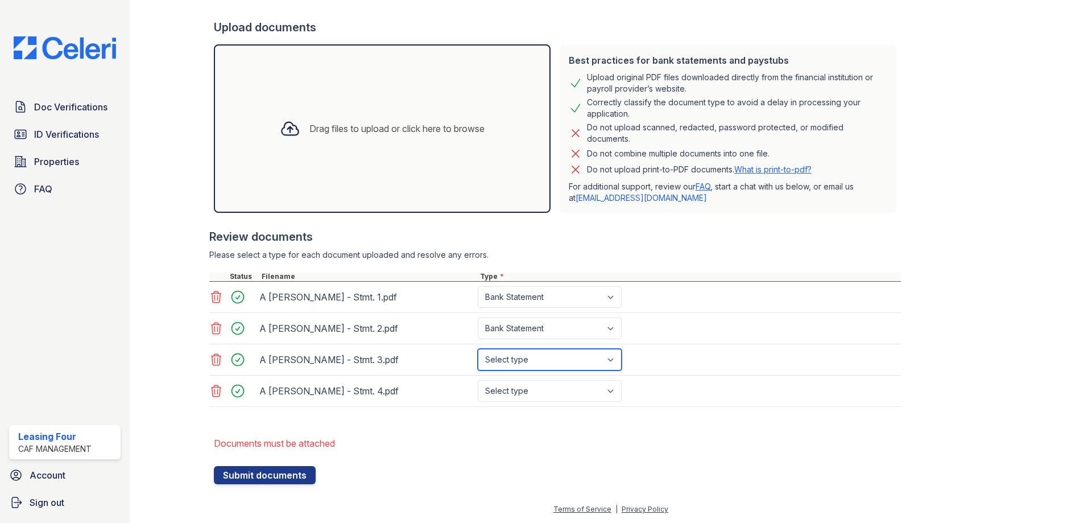
click at [478, 349] on select "Select type Paystub Bank Statement Offer Letter Tax Documents Benefit Award Let…" at bounding box center [550, 360] width 144 height 22
click at [521, 401] on div "A [PERSON_NAME] - Stmt. 4.pdf Select type Paystub Bank Statement Offer Letter T…" at bounding box center [554, 390] width 691 height 31
click at [520, 386] on select "Select type Paystub Bank Statement Offer Letter Tax Documents Benefit Award Let…" at bounding box center [550, 391] width 144 height 22
select select "bank_statement"
click at [478, 380] on select "Select type Paystub Bank Statement Offer Letter Tax Documents Benefit Award Let…" at bounding box center [550, 391] width 144 height 22
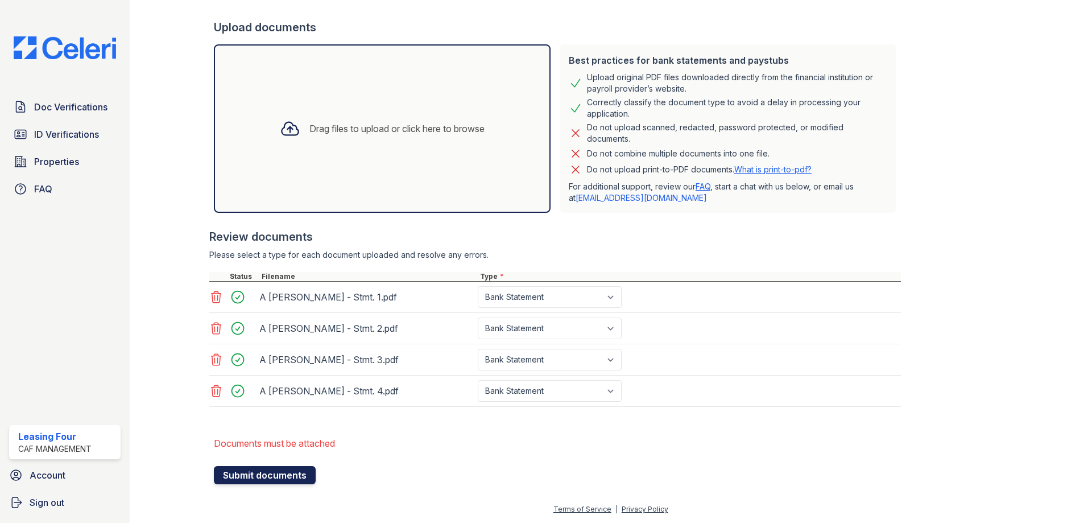
click at [277, 472] on button "Submit documents" at bounding box center [265, 475] width 102 height 18
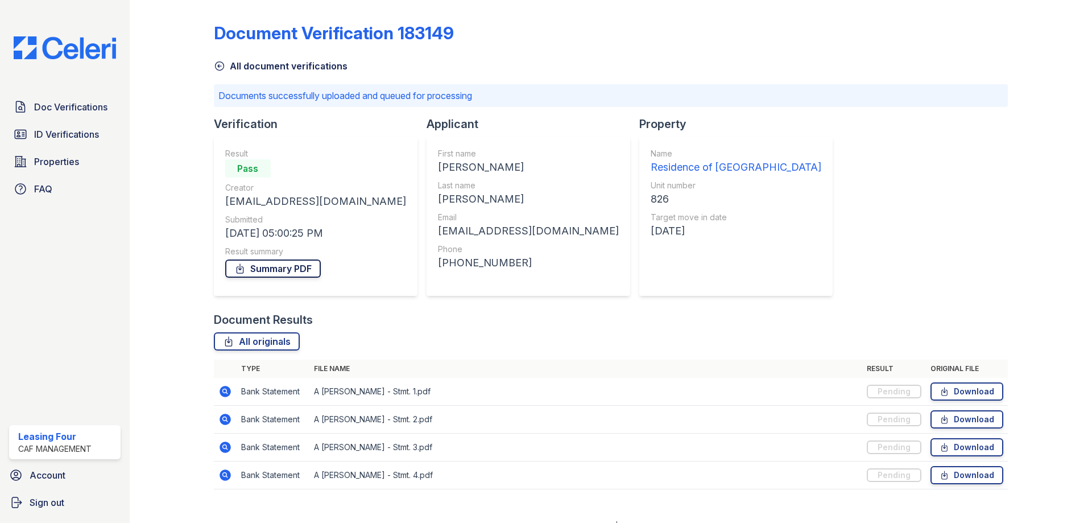
click at [263, 266] on link "Summary PDF" at bounding box center [273, 268] width 96 height 18
